Goal: Task Accomplishment & Management: Manage account settings

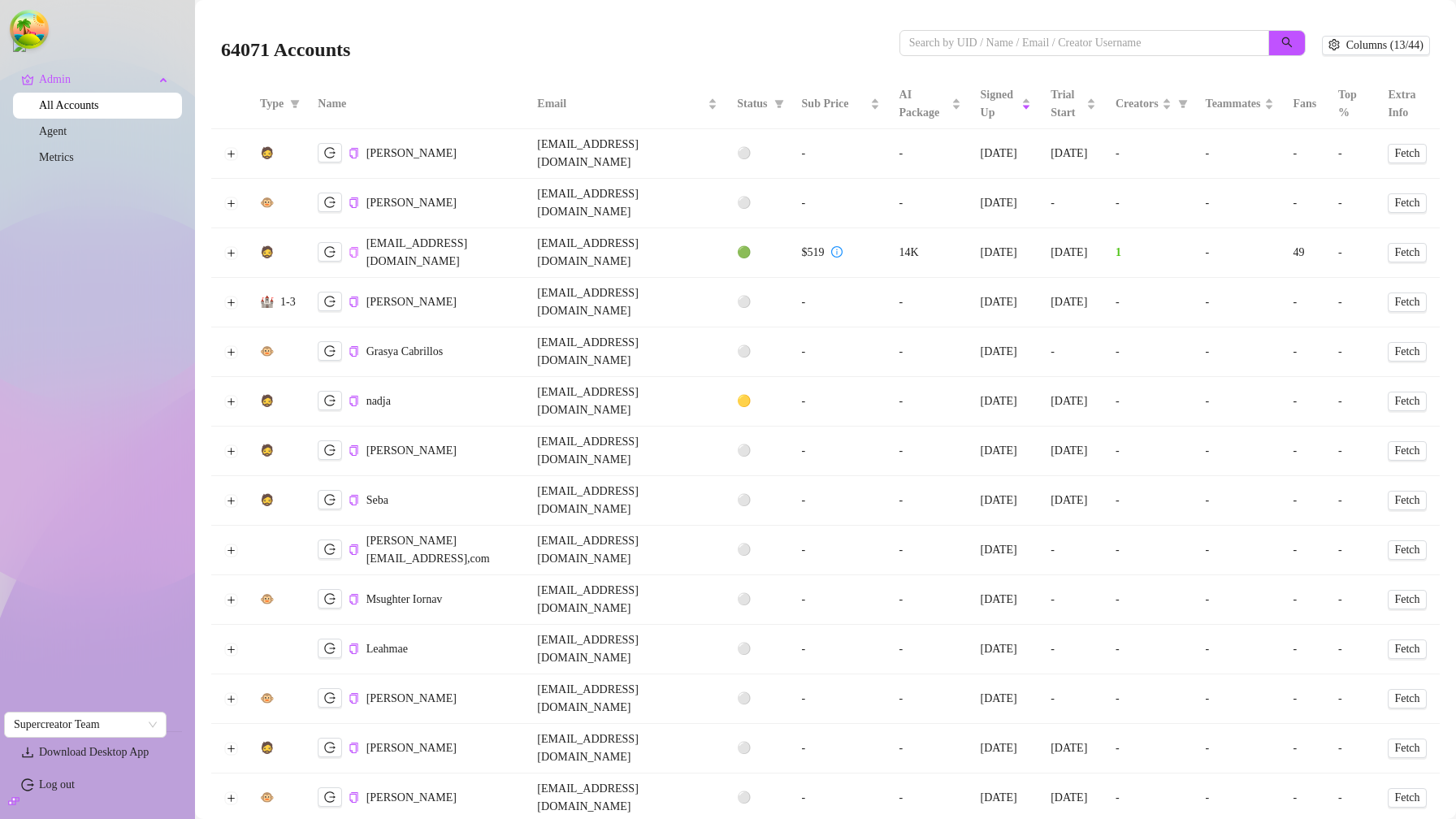
click at [354, 246] on icon "copy" at bounding box center [353, 251] width 10 height 10
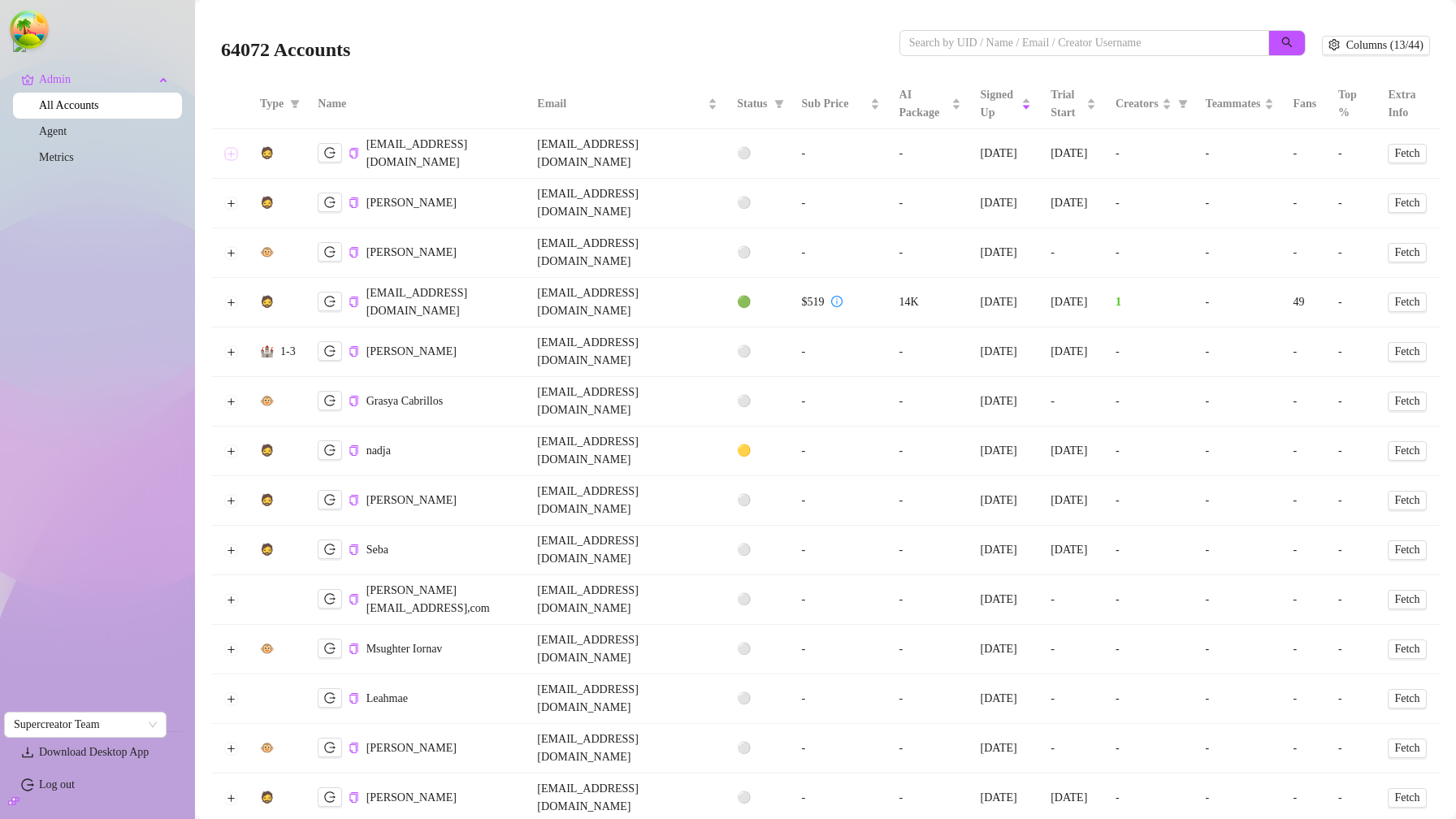
click at [229, 147] on button "Expand row" at bounding box center [231, 154] width 13 height 13
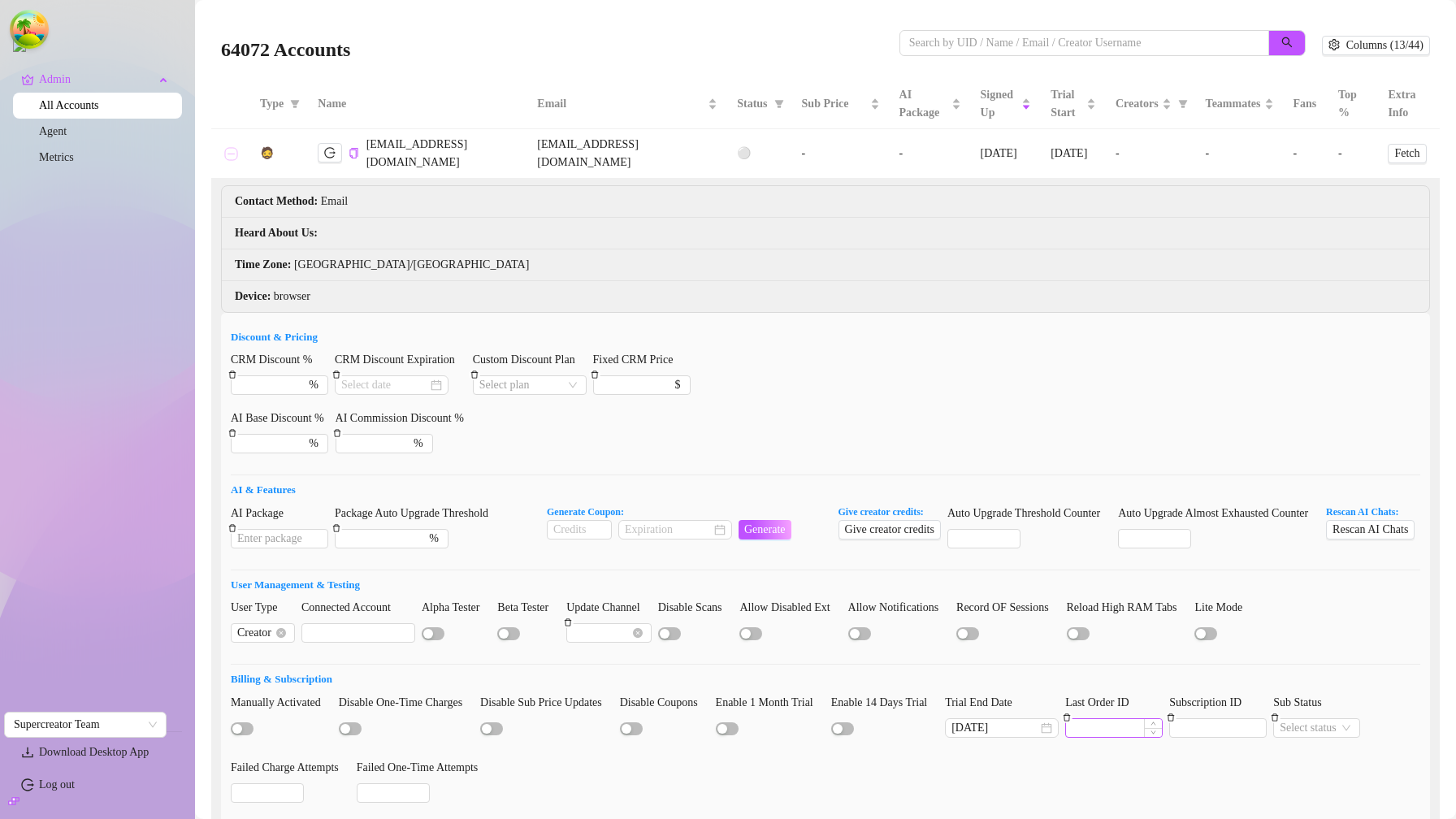
scroll to position [258, 0]
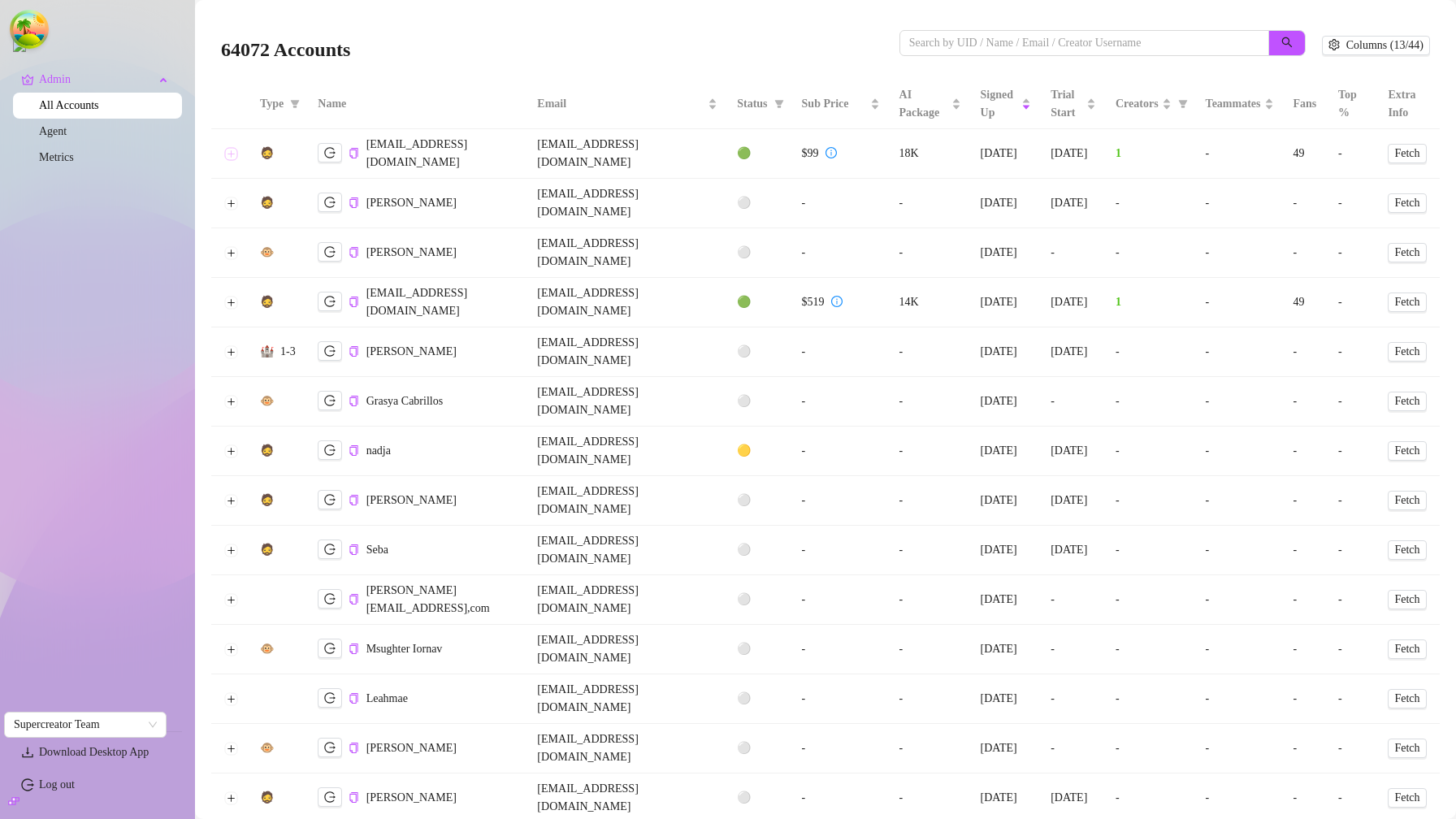
click at [232, 147] on button "Expand row" at bounding box center [231, 154] width 13 height 13
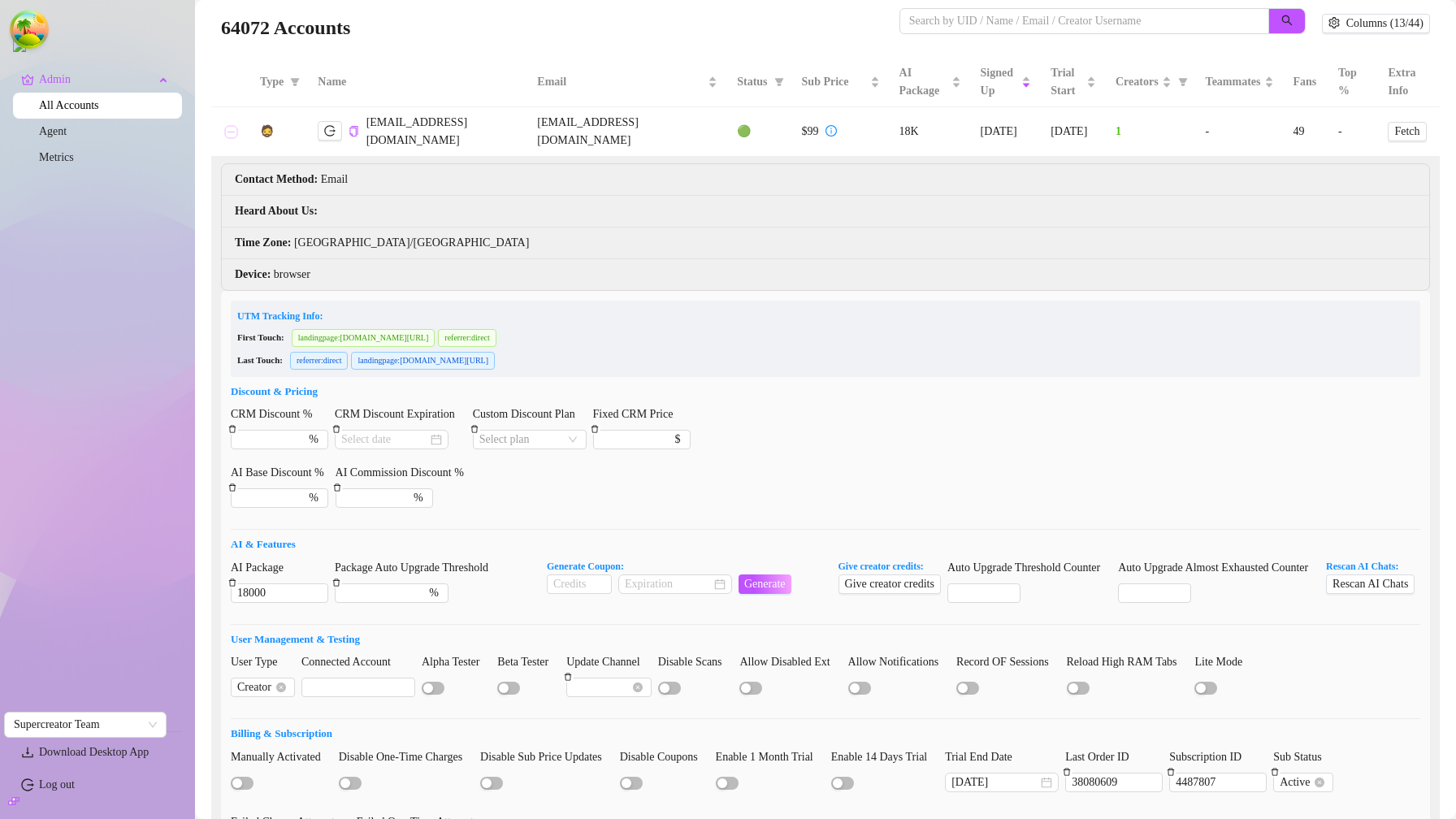
scroll to position [112, 0]
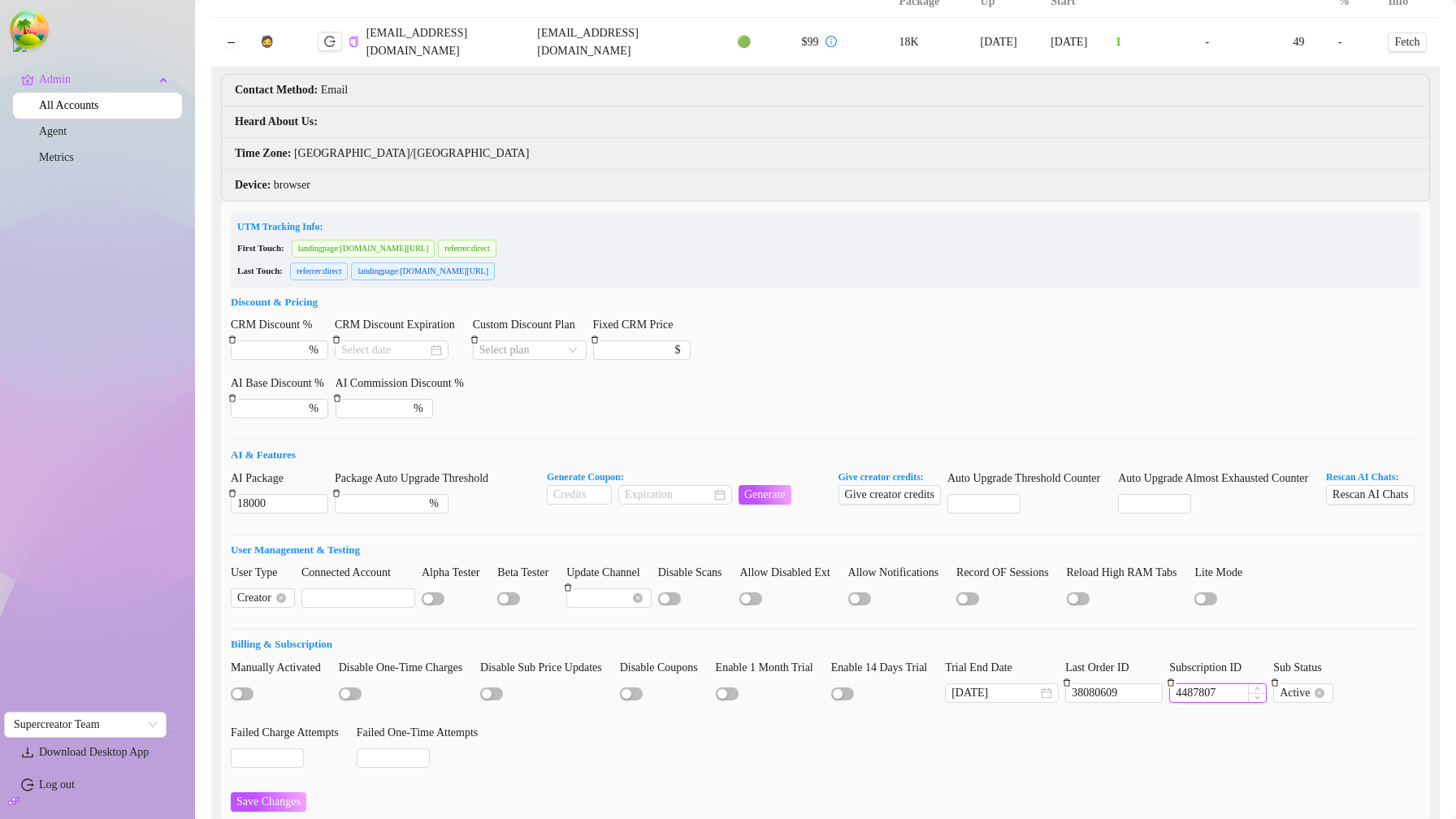
click at [1252, 702] on input "4487807" at bounding box center [1218, 692] width 96 height 18
